Goal: Transaction & Acquisition: Purchase product/service

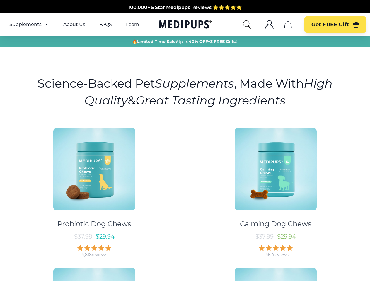
click at [185, 141] on div "Probiotic Dog Chews $ 37.99 $ 29.94 4,818 reviews Calming Dog Chews $ 37.99 $ 2…" at bounding box center [185, 260] width 363 height 275
click at [29, 25] on span "Supplements" at bounding box center [25, 25] width 32 height 6
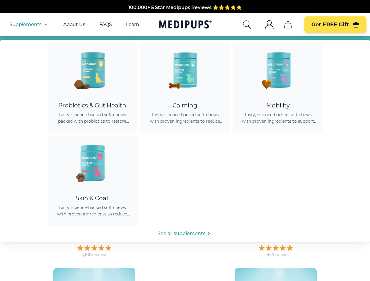
click at [45, 25] on icon "button" at bounding box center [45, 24] width 7 height 7
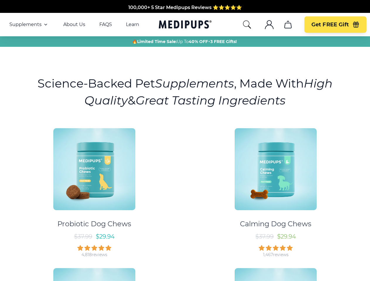
click at [247, 25] on icon "search" at bounding box center [246, 24] width 9 height 9
click at [269, 25] on icon ".cls-1{fill:none;stroke:currentColor;stroke-miterlimit:10;stroke-width:1.5px;}" at bounding box center [269, 24] width 9 height 9
click at [288, 25] on icon "cart" at bounding box center [287, 24] width 9 height 9
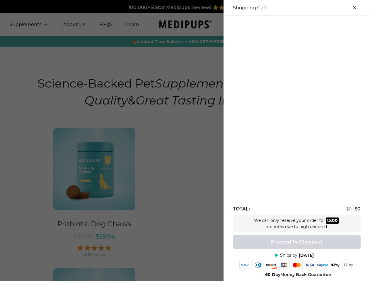
click at [288, 25] on div "100,000+ 5 Star Medipups Reviews ⭐️⭐️⭐️⭐️⭐️ Made In The USA from domestic & glo…" at bounding box center [185, 275] width 370 height 550
